Goal: Transaction & Acquisition: Subscribe to service/newsletter

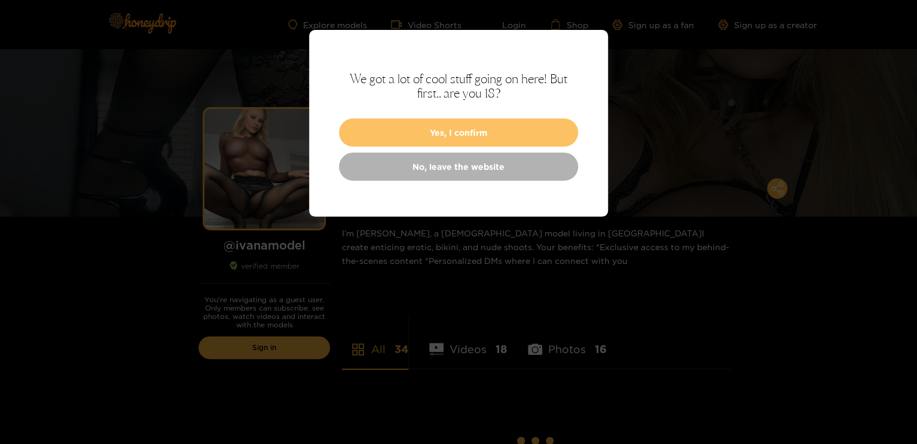
click at [464, 134] on button "Yes, I confirm" at bounding box center [458, 132] width 239 height 28
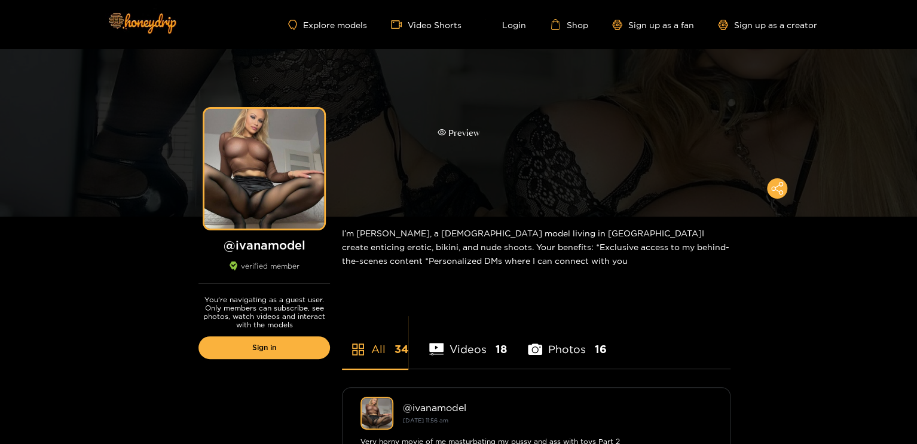
click at [478, 132] on div "Preview" at bounding box center [459, 133] width 42 height 14
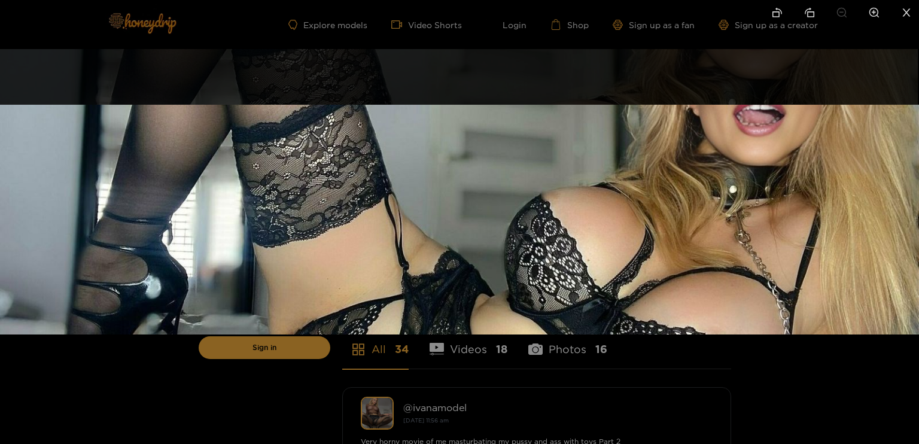
click at [478, 169] on img at bounding box center [459, 220] width 919 height 230
click at [263, 19] on ul at bounding box center [459, 13] width 919 height 27
click at [906, 9] on icon "close" at bounding box center [906, 12] width 11 height 11
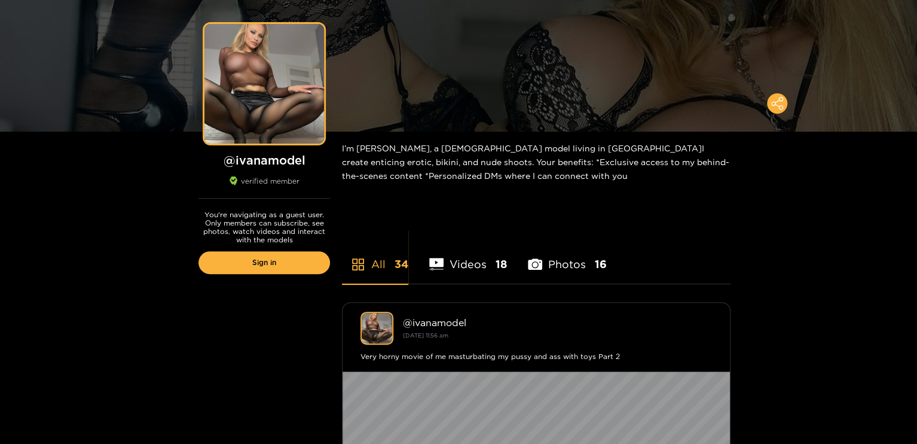
scroll to position [60, 0]
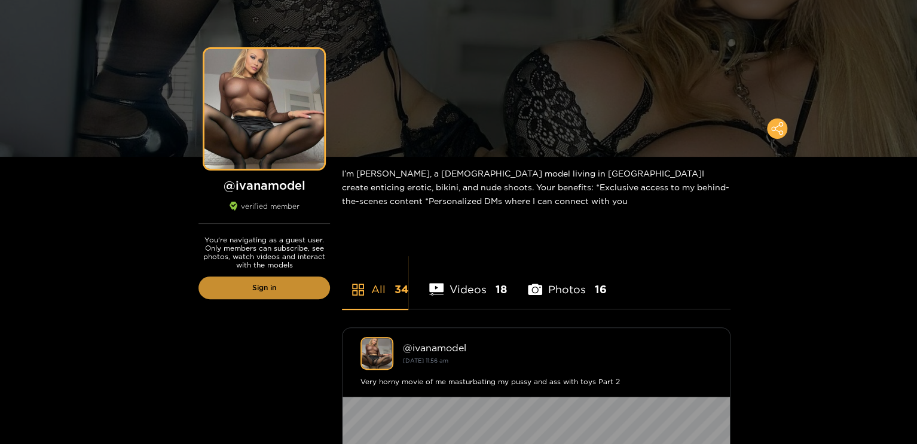
click at [268, 288] on link "Sign in" at bounding box center [265, 287] width 132 height 23
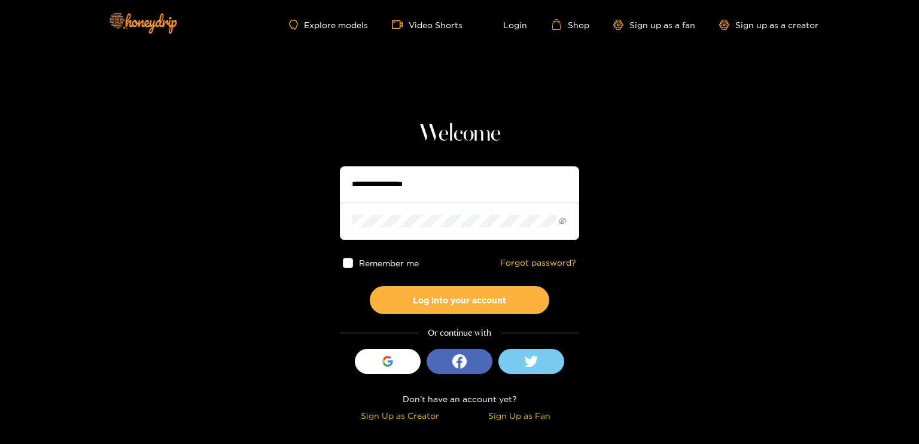
click at [423, 184] on input "text" at bounding box center [459, 184] width 239 height 36
click at [653, 284] on section "Welcome Remember me Forgot password? Log into your account Or continue with Sig…" at bounding box center [459, 212] width 919 height 425
click at [388, 359] on icon "button" at bounding box center [387, 361] width 11 height 11
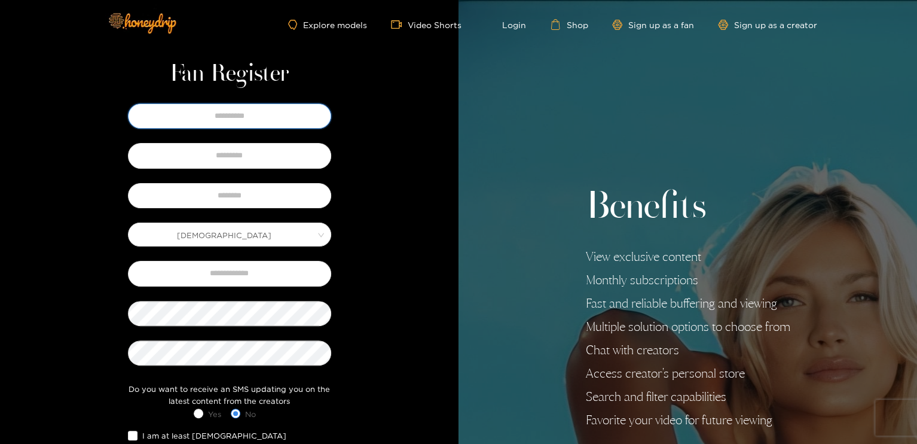
click at [256, 117] on input "text" at bounding box center [229, 115] width 203 height 25
